Goal: Information Seeking & Learning: Check status

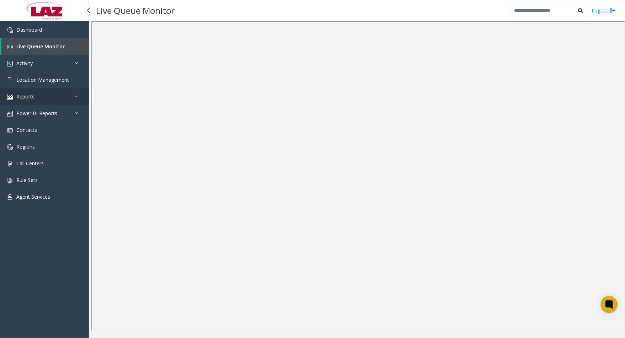
click at [50, 91] on link "Reports" at bounding box center [44, 96] width 89 height 17
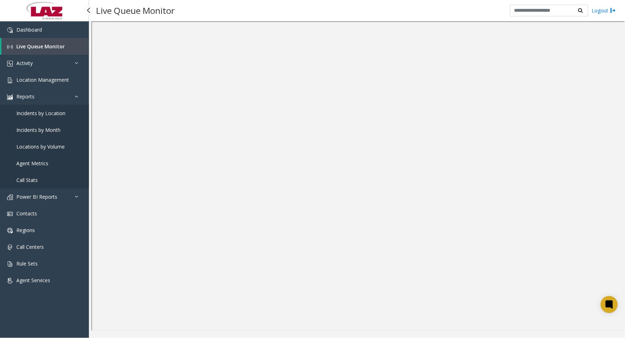
click at [51, 162] on link "Agent Metrics" at bounding box center [44, 163] width 89 height 17
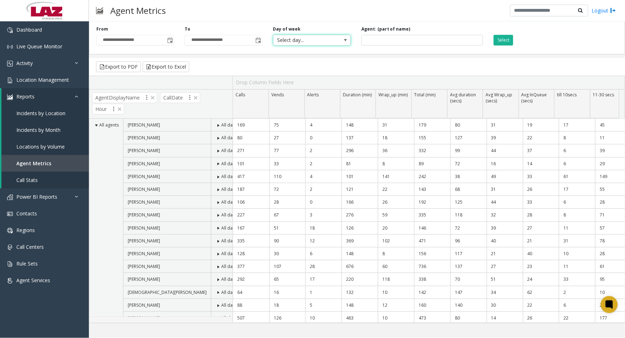
click at [307, 40] on span "Select day..." at bounding box center [303, 40] width 61 height 10
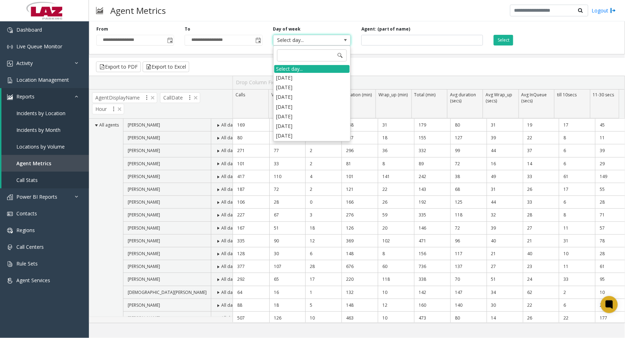
click at [321, 20] on div "Agent Metrics Logout" at bounding box center [357, 10] width 536 height 21
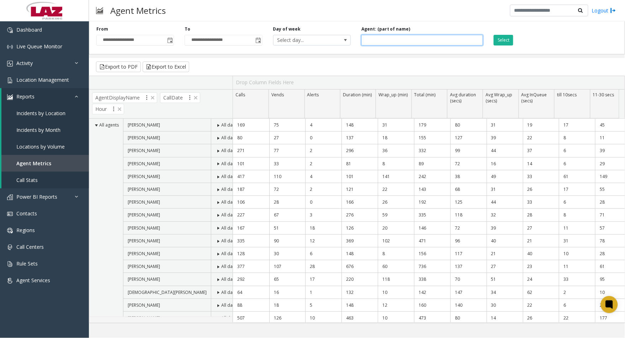
click at [389, 41] on input at bounding box center [422, 40] width 122 height 11
type input "*******"
click at [498, 40] on button "Select" at bounding box center [503, 40] width 20 height 11
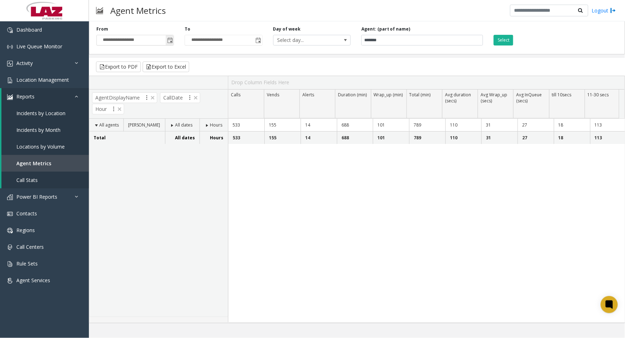
click at [168, 43] on span "Toggle popup" at bounding box center [170, 41] width 6 height 6
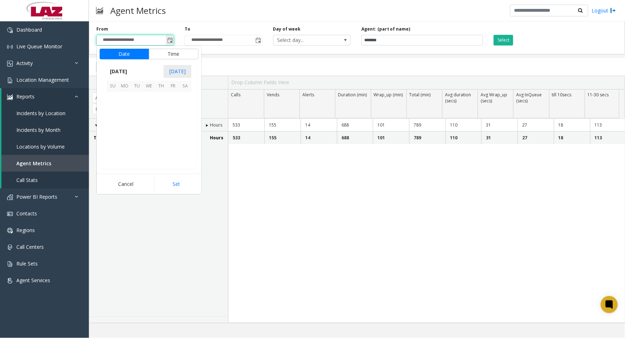
scroll to position [127473, 0]
click at [220, 168] on div "All agents [PERSON_NAME] All dates Hours Total All dates Hours" at bounding box center [158, 218] width 139 height 198
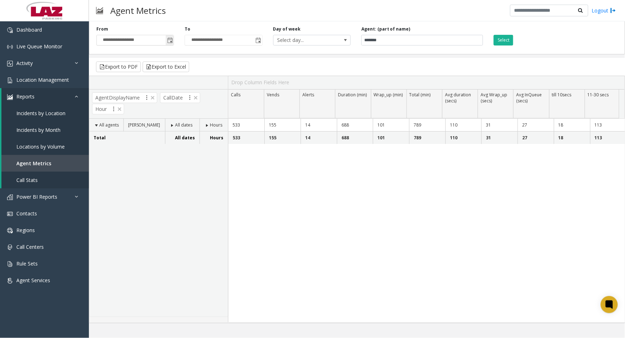
click at [172, 42] on span "Toggle popup" at bounding box center [170, 41] width 6 height 6
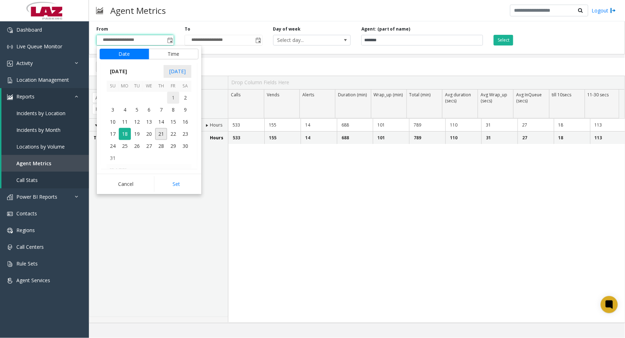
click at [173, 100] on span "1" at bounding box center [173, 98] width 12 height 12
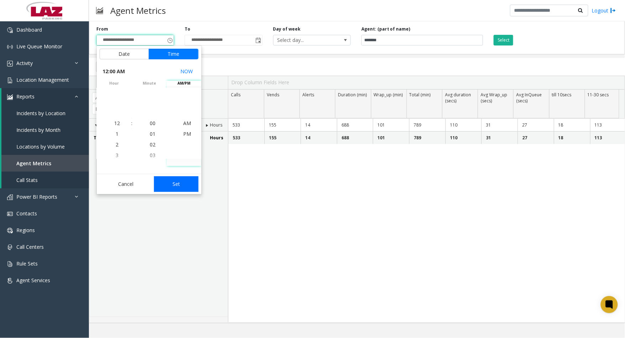
click at [172, 186] on button "Set" at bounding box center [176, 184] width 45 height 16
type input "**********"
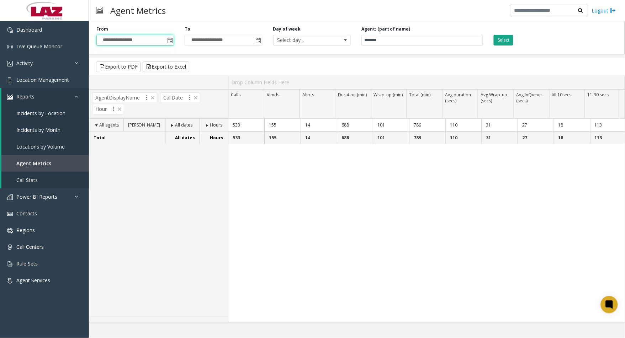
click at [506, 40] on button "Select" at bounding box center [503, 40] width 20 height 11
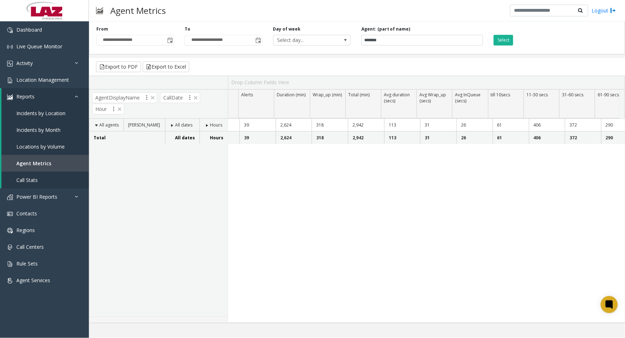
scroll to position [0, 72]
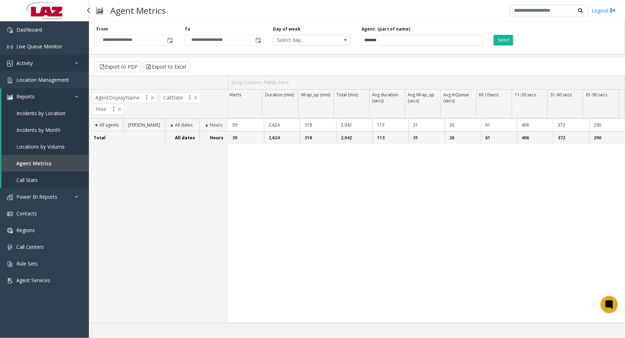
click at [38, 63] on link "Activity" at bounding box center [44, 63] width 89 height 17
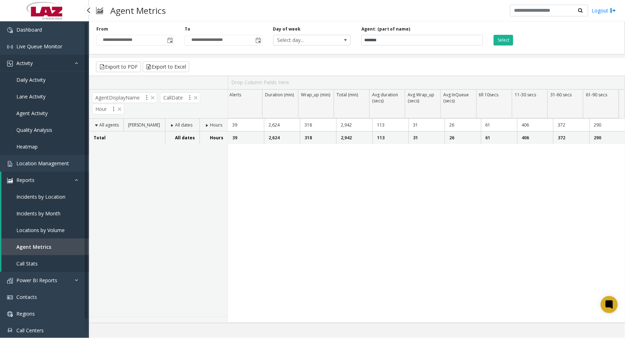
click at [40, 64] on link "Activity" at bounding box center [44, 63] width 89 height 17
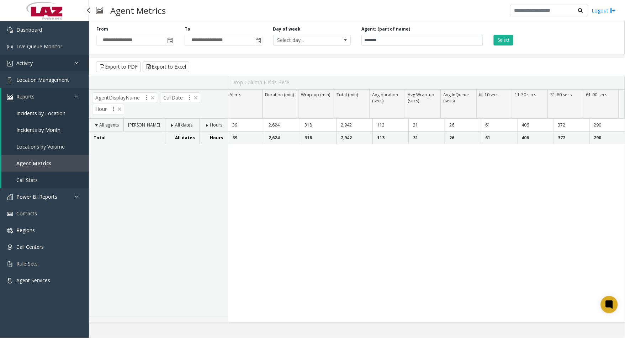
click at [44, 58] on link "Activity" at bounding box center [44, 63] width 89 height 17
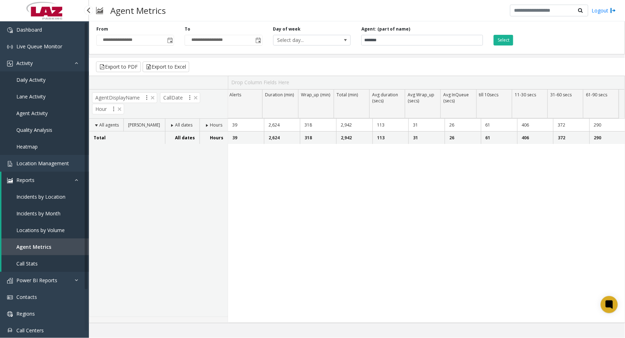
click at [38, 109] on link "Agent Activity" at bounding box center [44, 113] width 89 height 17
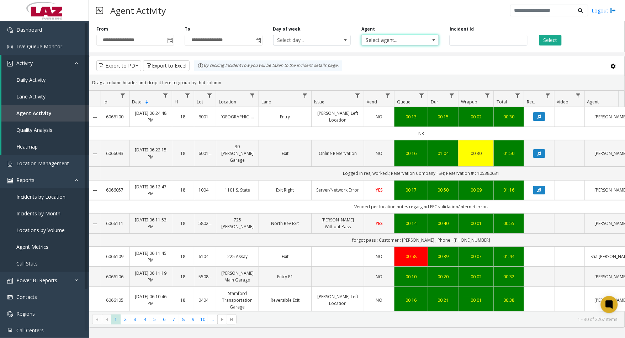
click at [379, 41] on span "Select agent..." at bounding box center [392, 40] width 61 height 10
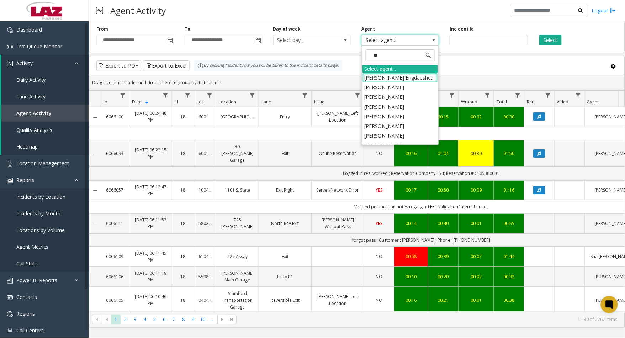
type input "***"
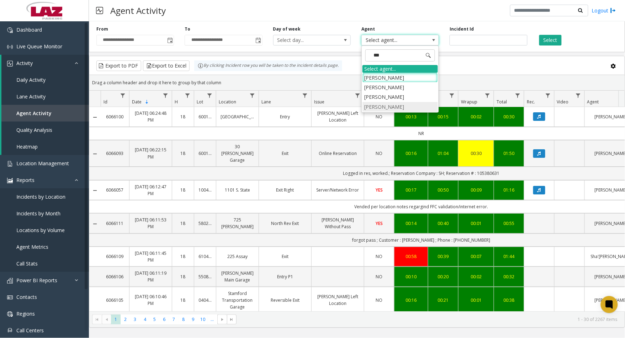
click at [400, 108] on li "[PERSON_NAME]" at bounding box center [399, 107] width 75 height 10
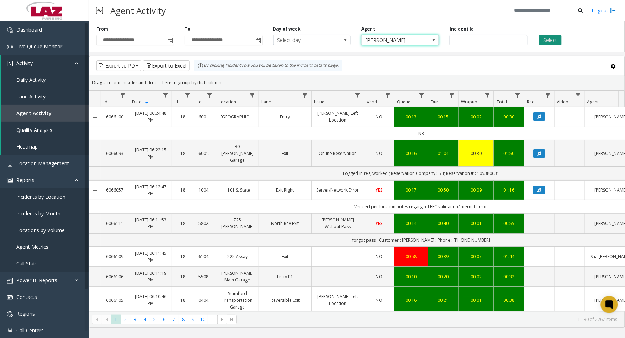
click at [550, 39] on button "Select" at bounding box center [550, 40] width 22 height 11
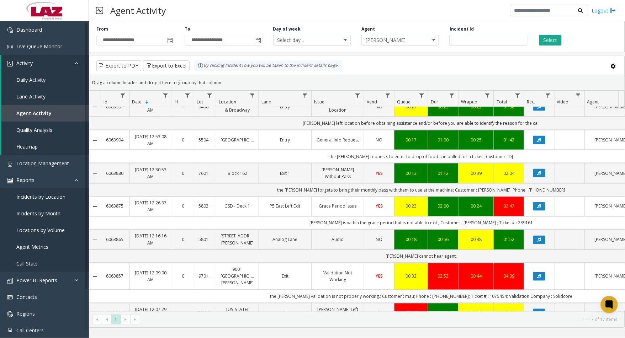
scroll to position [355, 0]
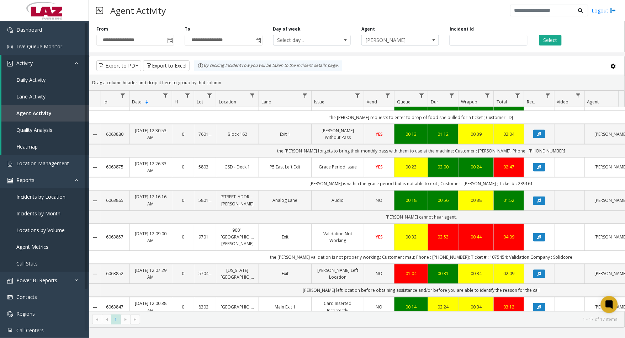
click at [170, 41] on span "Toggle popup" at bounding box center [170, 41] width 6 height 6
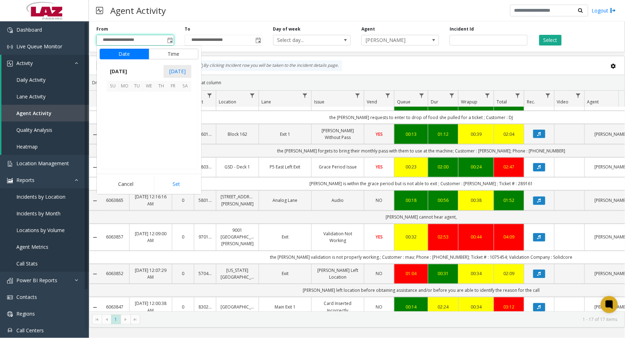
scroll to position [127473, 0]
click at [146, 130] on span "20" at bounding box center [149, 134] width 12 height 12
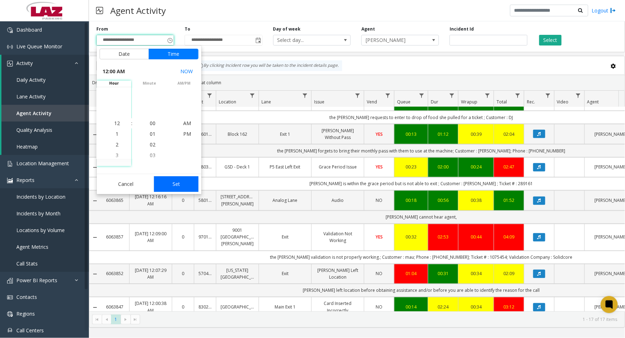
click at [173, 180] on button "Set" at bounding box center [176, 184] width 45 height 16
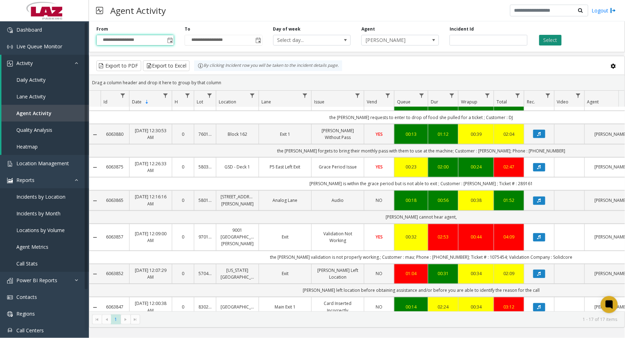
click at [541, 42] on button "Select" at bounding box center [550, 40] width 22 height 11
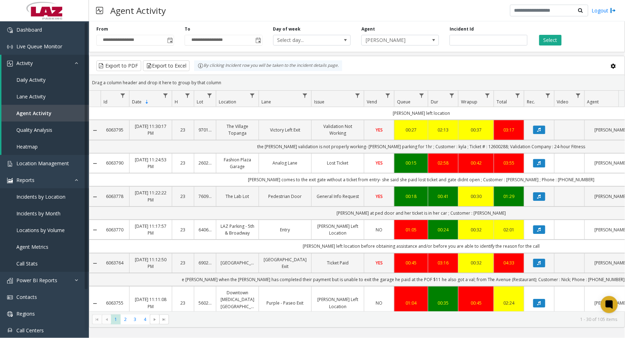
scroll to position [619, 0]
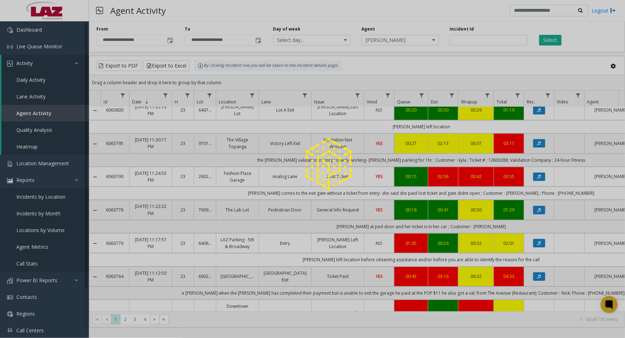
click at [169, 39] on span "Toggle popup" at bounding box center [170, 41] width 6 height 6
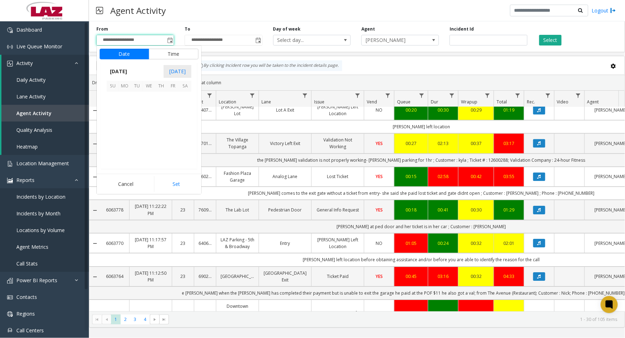
scroll to position [127473, 0]
click at [139, 135] on span "19" at bounding box center [137, 134] width 12 height 12
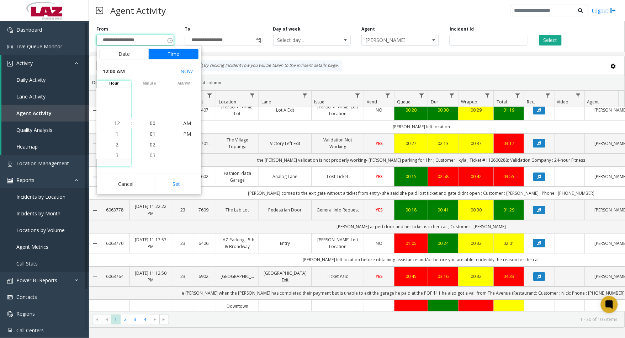
click at [176, 182] on button "Set" at bounding box center [176, 184] width 45 height 16
type input "**********"
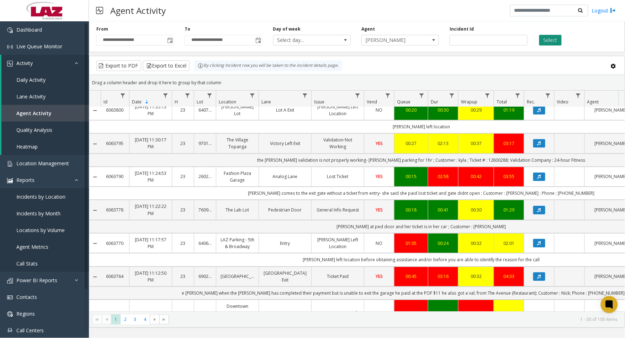
click at [556, 42] on button "Select" at bounding box center [550, 40] width 22 height 11
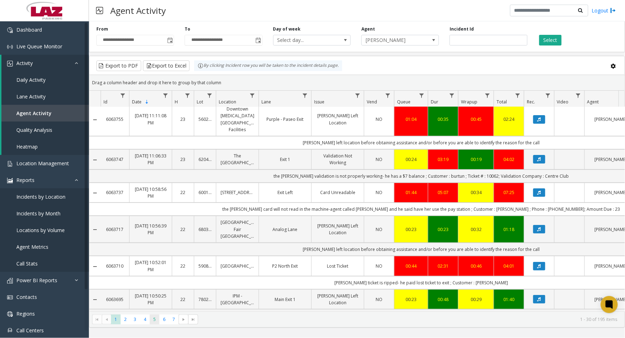
click at [154, 323] on span "5" at bounding box center [155, 320] width 10 height 10
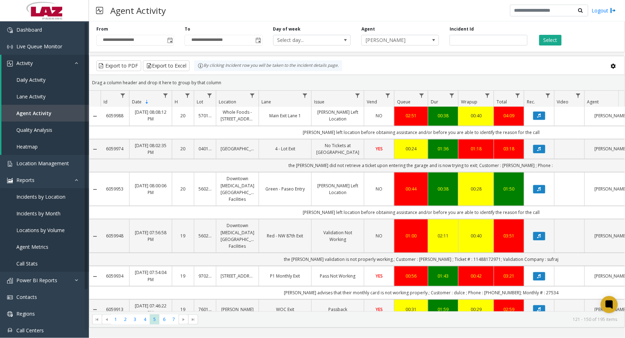
scroll to position [507, 0]
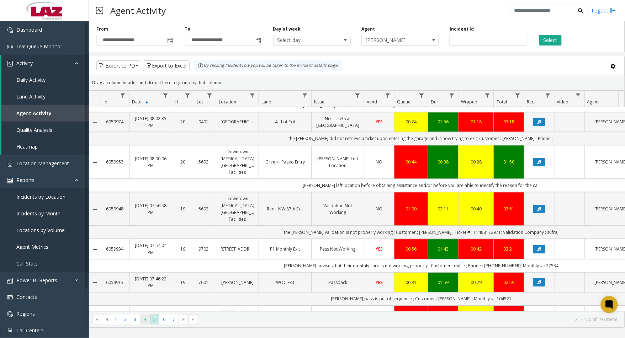
click at [147, 320] on span "4" at bounding box center [145, 320] width 10 height 10
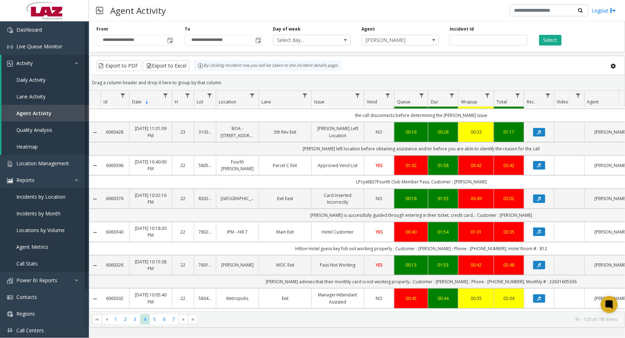
scroll to position [803, 0]
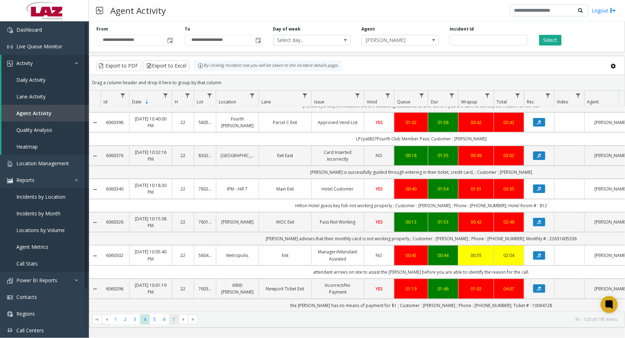
click at [173, 323] on span "7" at bounding box center [174, 320] width 10 height 10
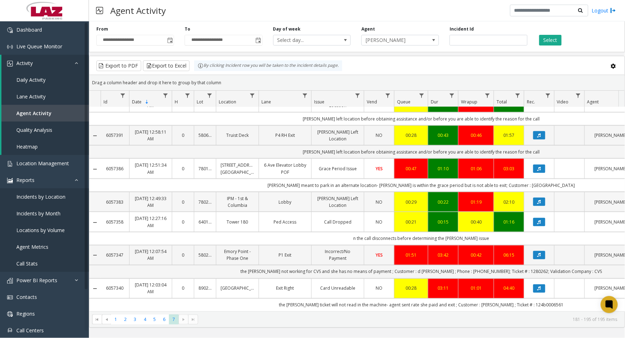
scroll to position [137, 0]
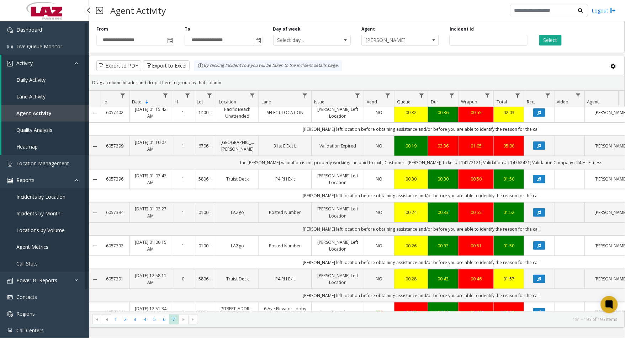
click at [38, 248] on span "Agent Metrics" at bounding box center [32, 247] width 32 height 7
